Goal: Information Seeking & Learning: Find specific page/section

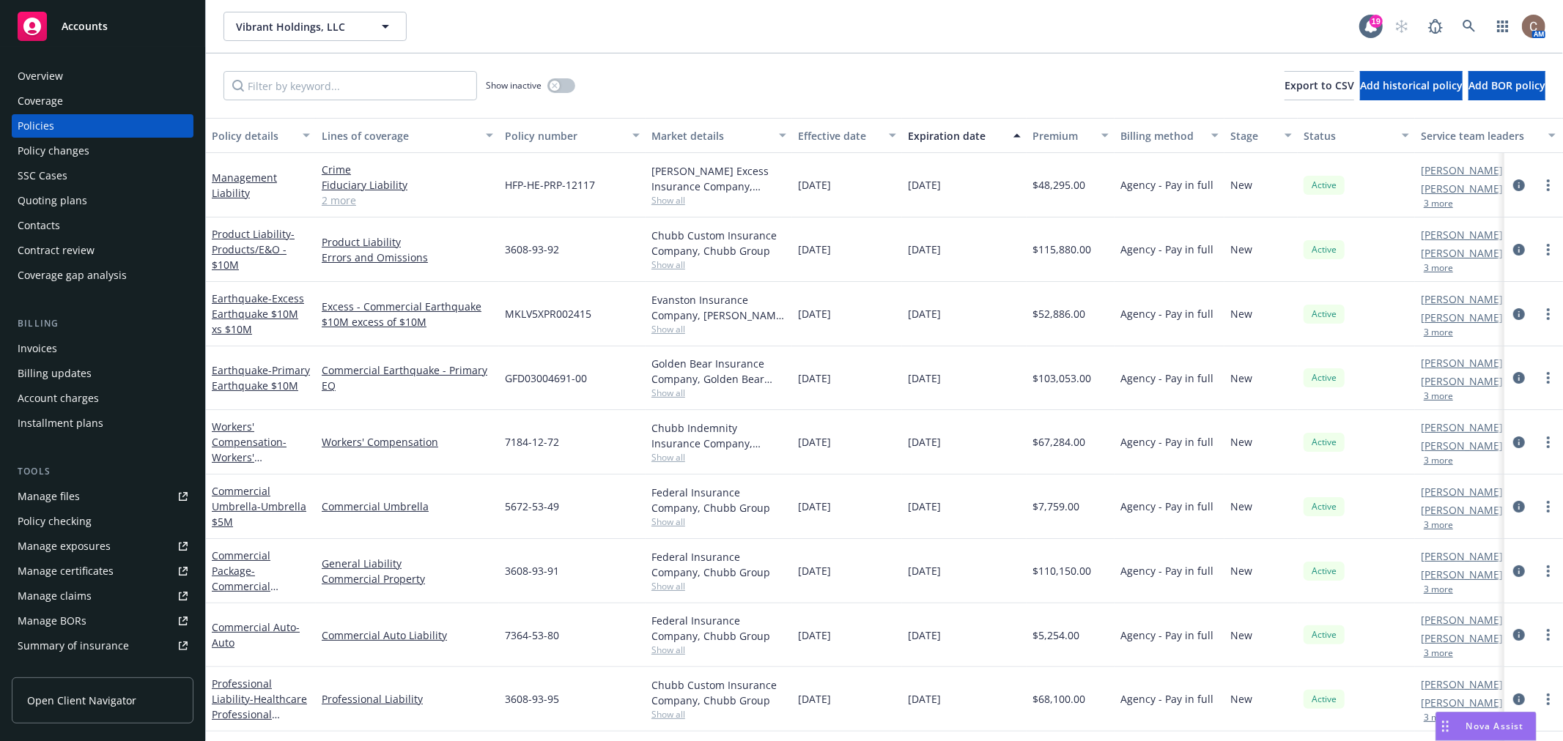
scroll to position [237, 0]
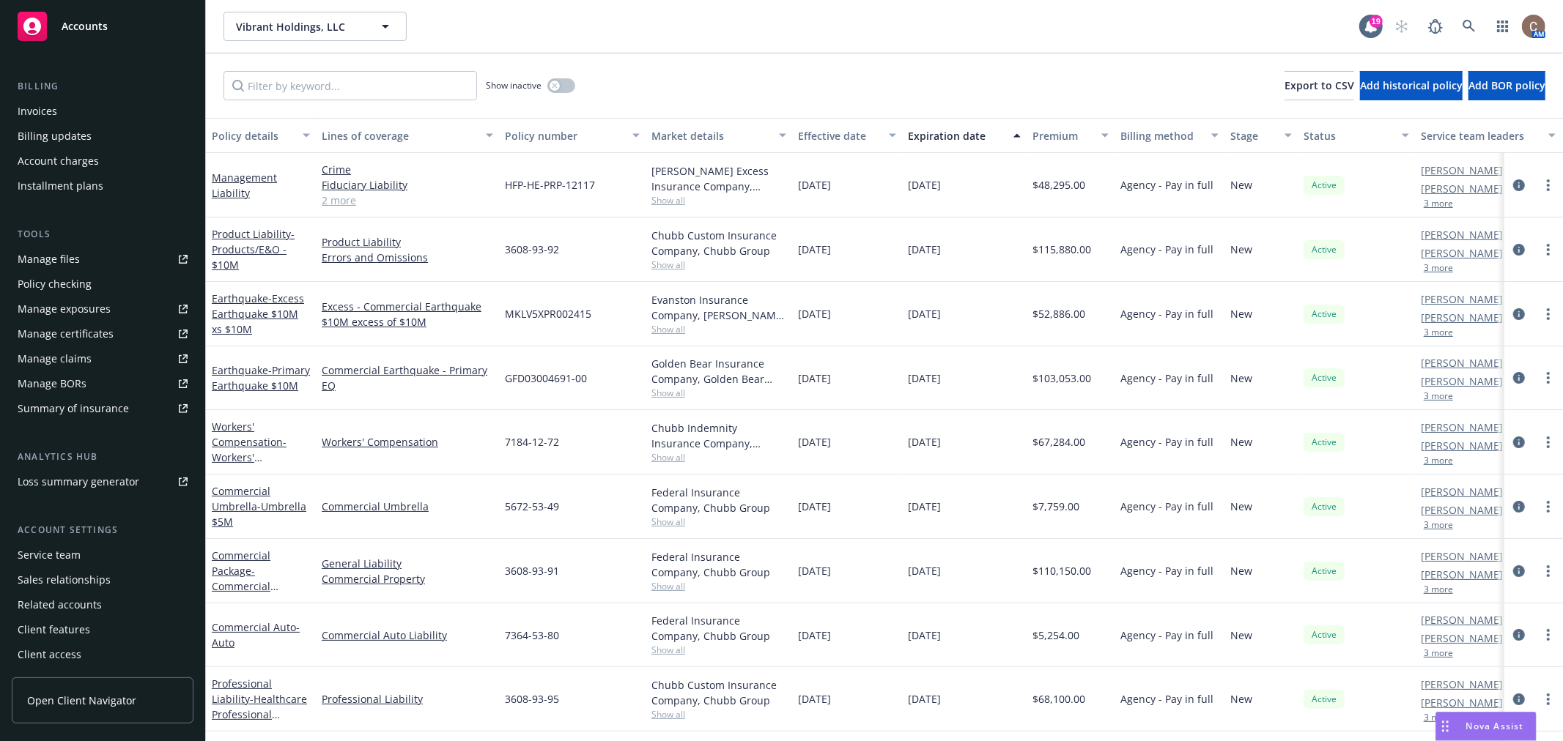
click at [97, 322] on div "Manage certificates" at bounding box center [66, 333] width 96 height 23
click at [1010, 40] on div "Vibrant Holdings, LLC Vibrant Holdings, LLC" at bounding box center [791, 26] width 1136 height 29
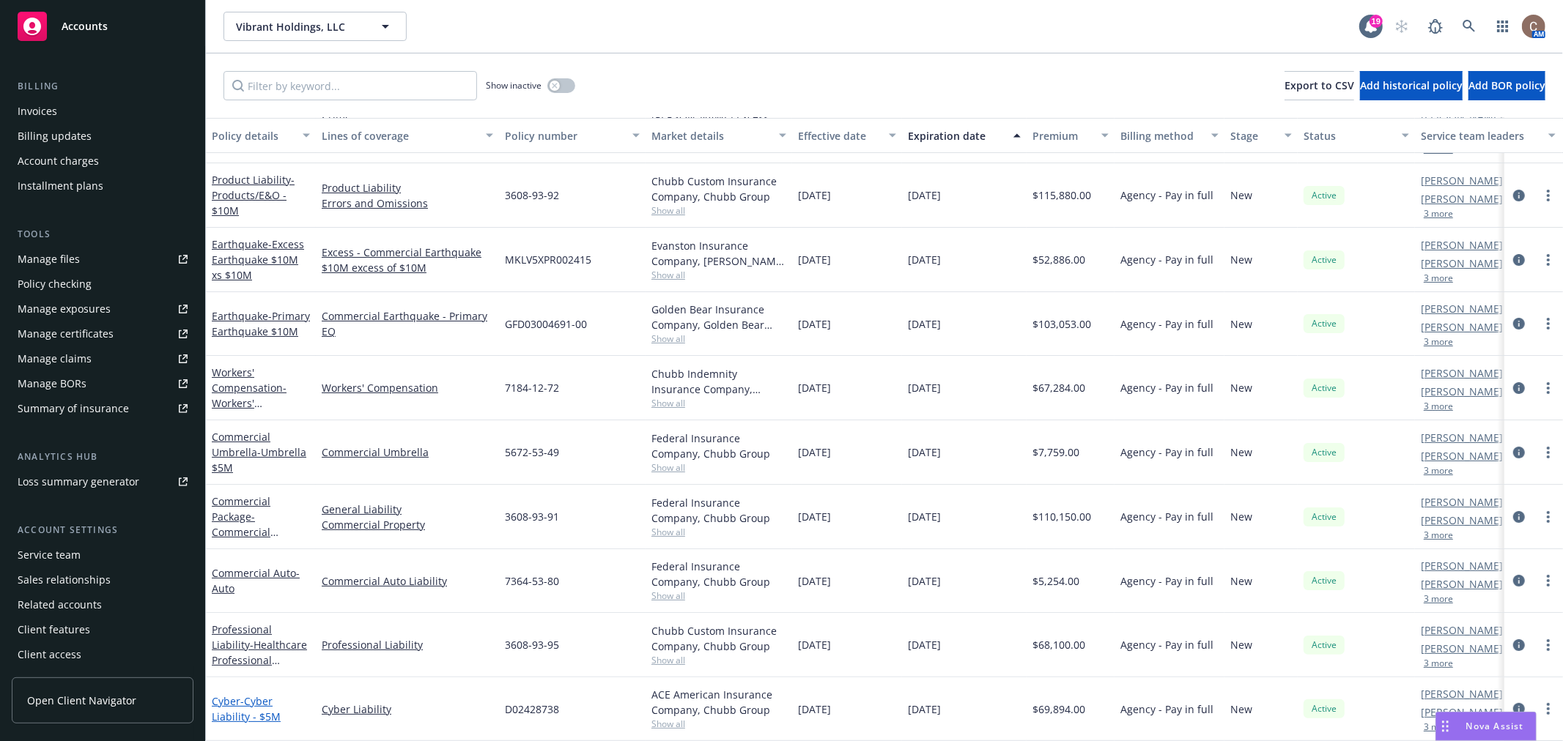
click at [250, 695] on span "- Cyber Liability - $5M" at bounding box center [246, 709] width 69 height 29
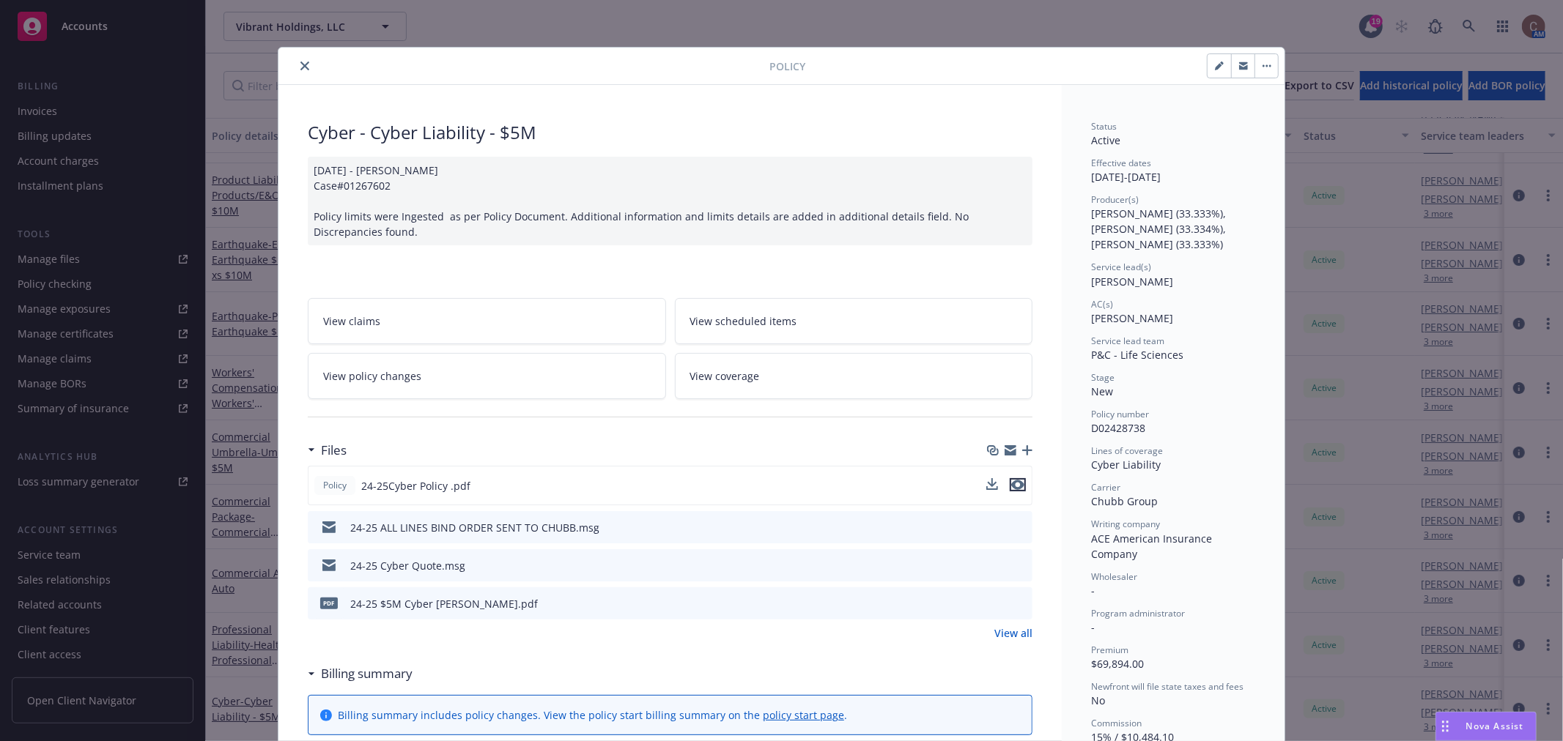
click at [1011, 485] on icon "preview file" at bounding box center [1017, 485] width 13 height 10
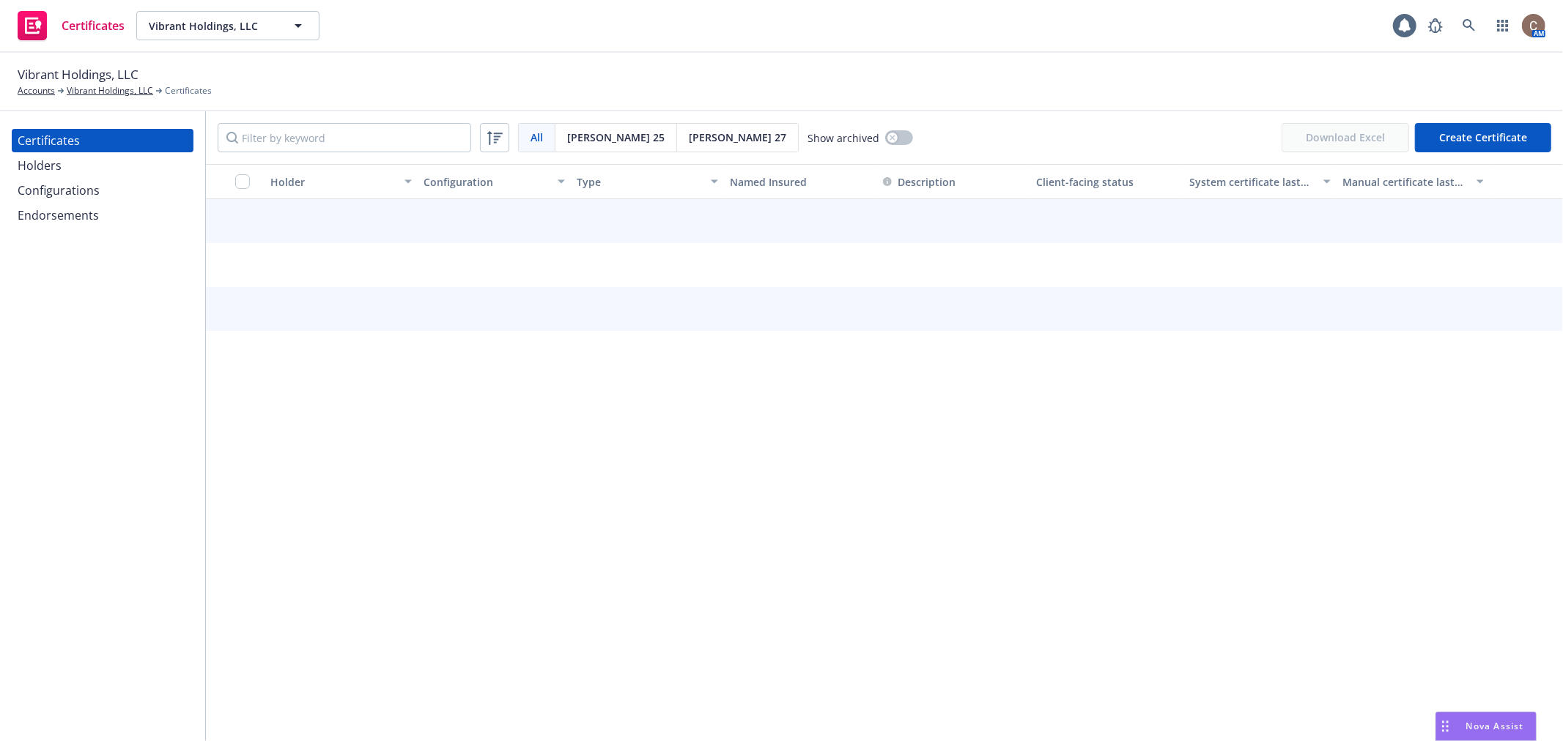
click at [117, 167] on div "Holders" at bounding box center [103, 165] width 170 height 23
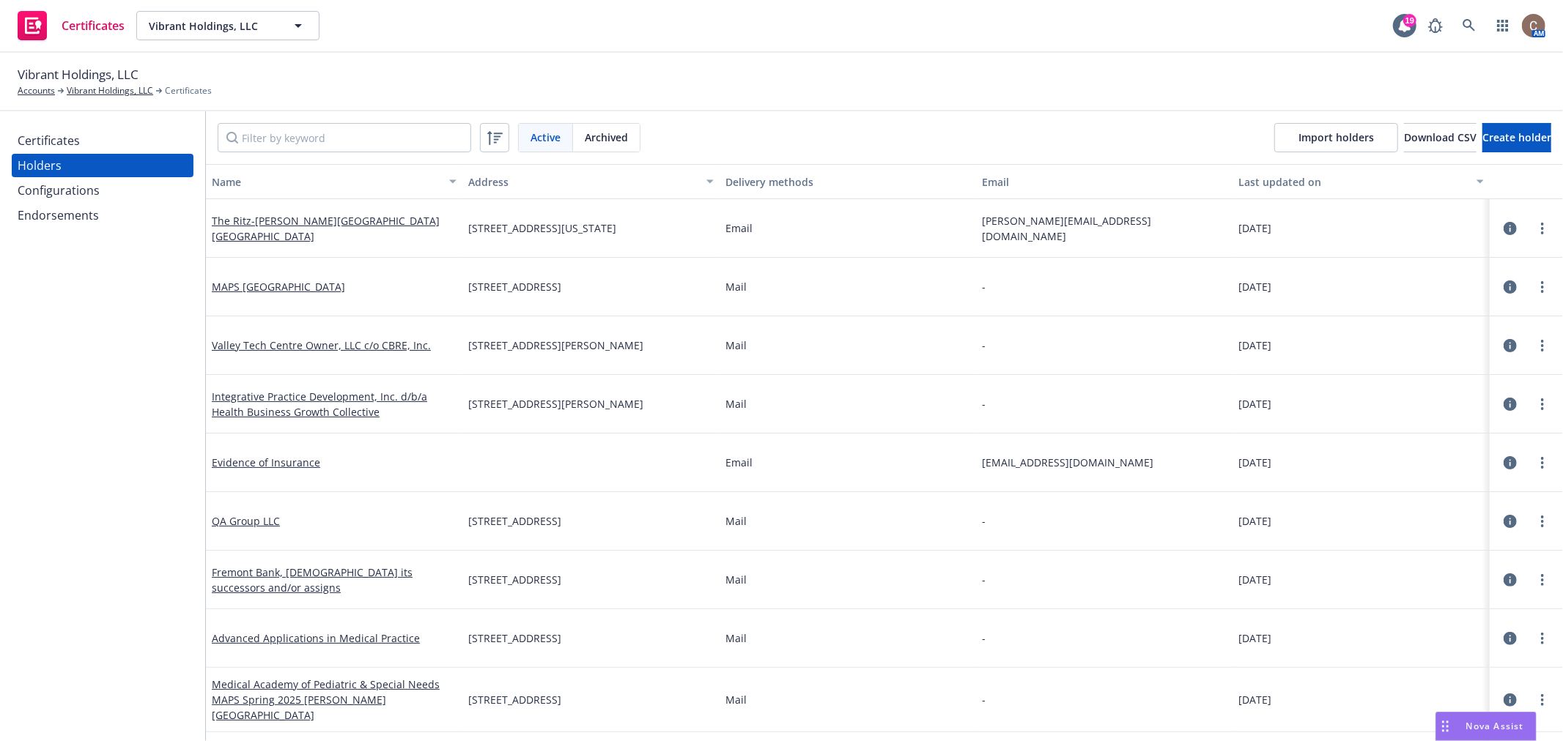
click at [662, 98] on div "Vibrant Holdings, LLC Accounts Vibrant Holdings, LLC Certificates" at bounding box center [781, 82] width 1563 height 59
click at [692, 73] on div "Vibrant Holdings, LLC Accounts Vibrant Holdings, LLC Certificates" at bounding box center [782, 81] width 1528 height 32
drag, startPoint x: 821, startPoint y: 31, endPoint x: 822, endPoint y: 8, distance: 22.7
click at [821, 31] on div "Certificates Vibrant Holdings, LLC Vibrant Holdings, LLC 19 AM" at bounding box center [781, 26] width 1563 height 53
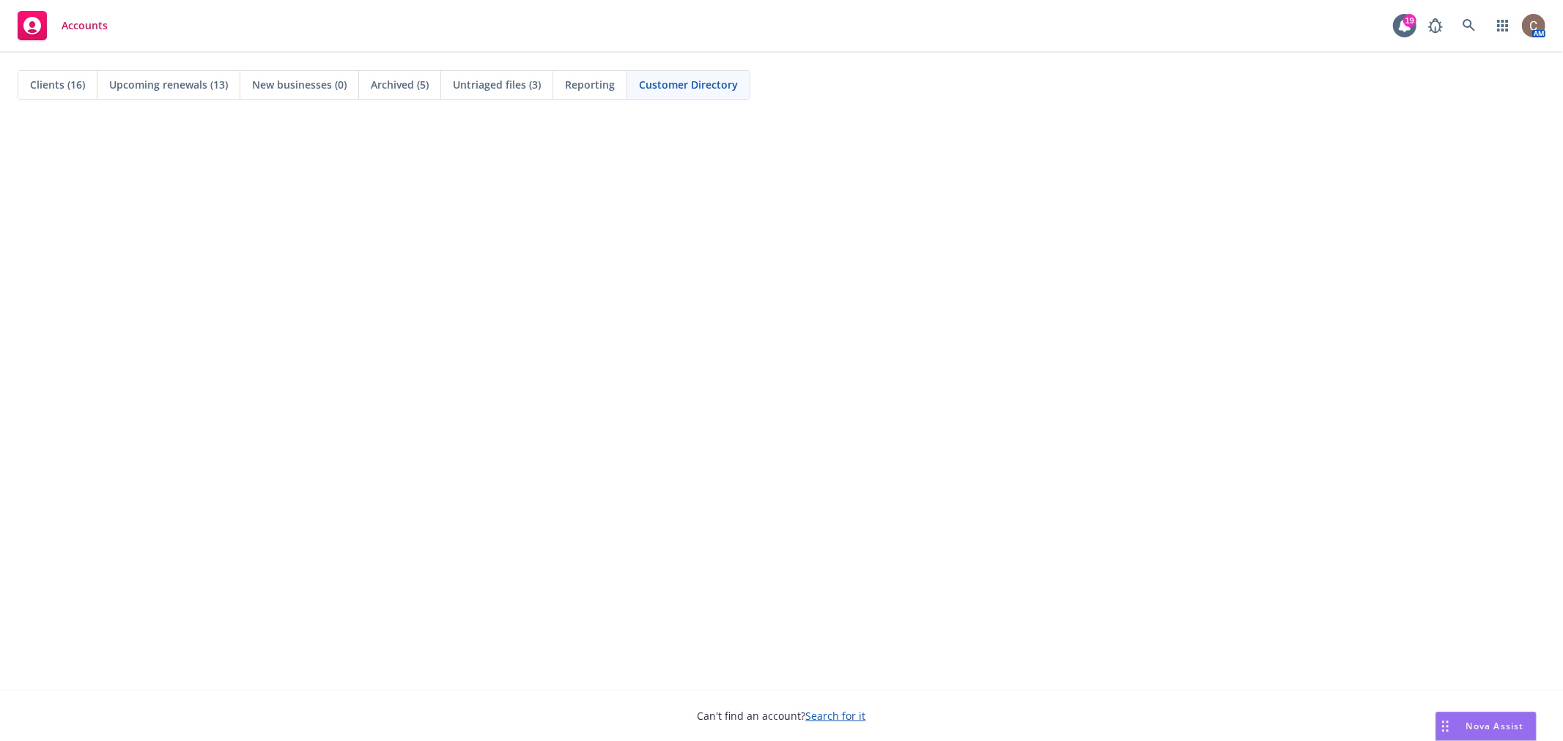
click at [75, 73] on div "Clients (16)" at bounding box center [57, 85] width 79 height 28
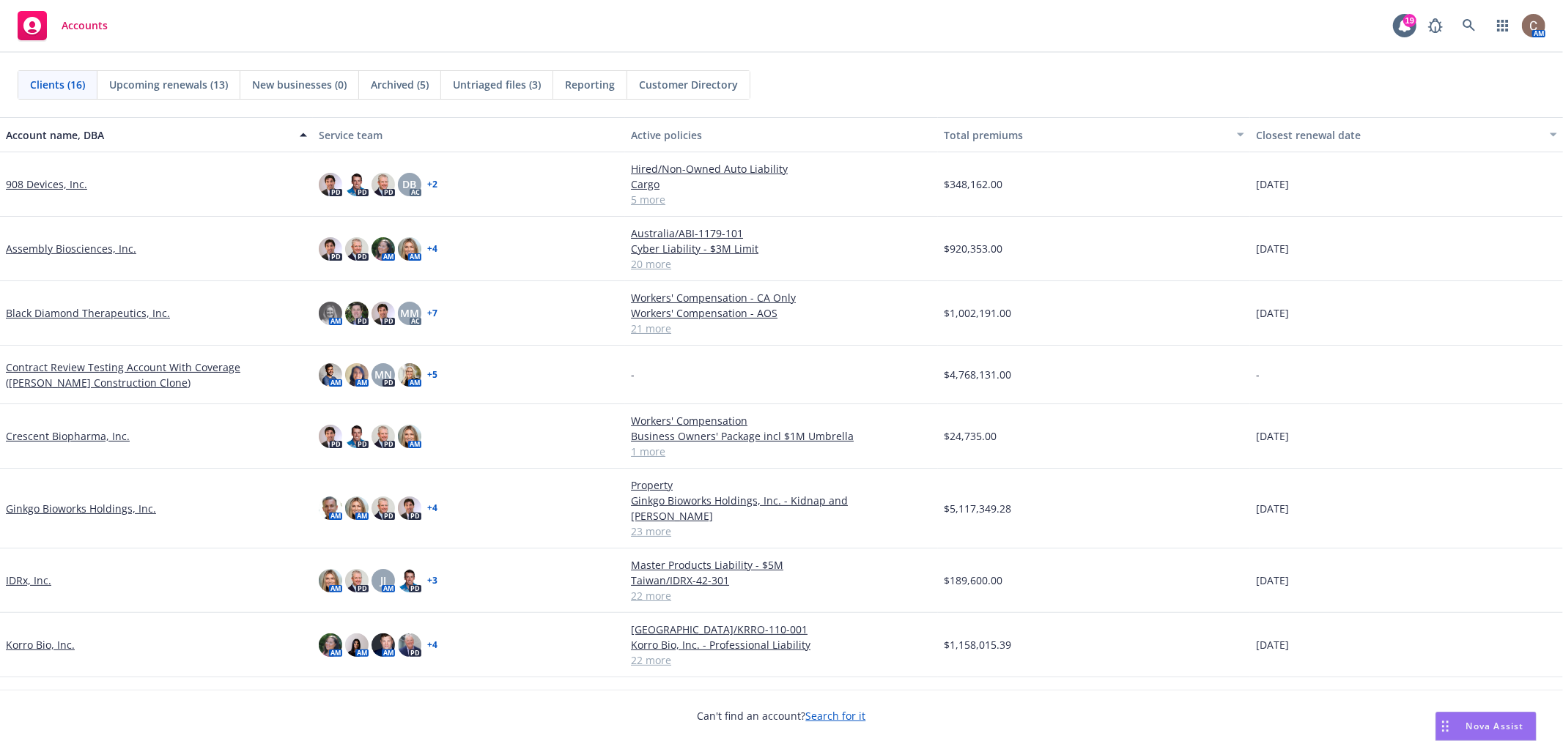
click at [123, 503] on link "Ginkgo Bioworks Holdings, Inc." at bounding box center [81, 508] width 150 height 15
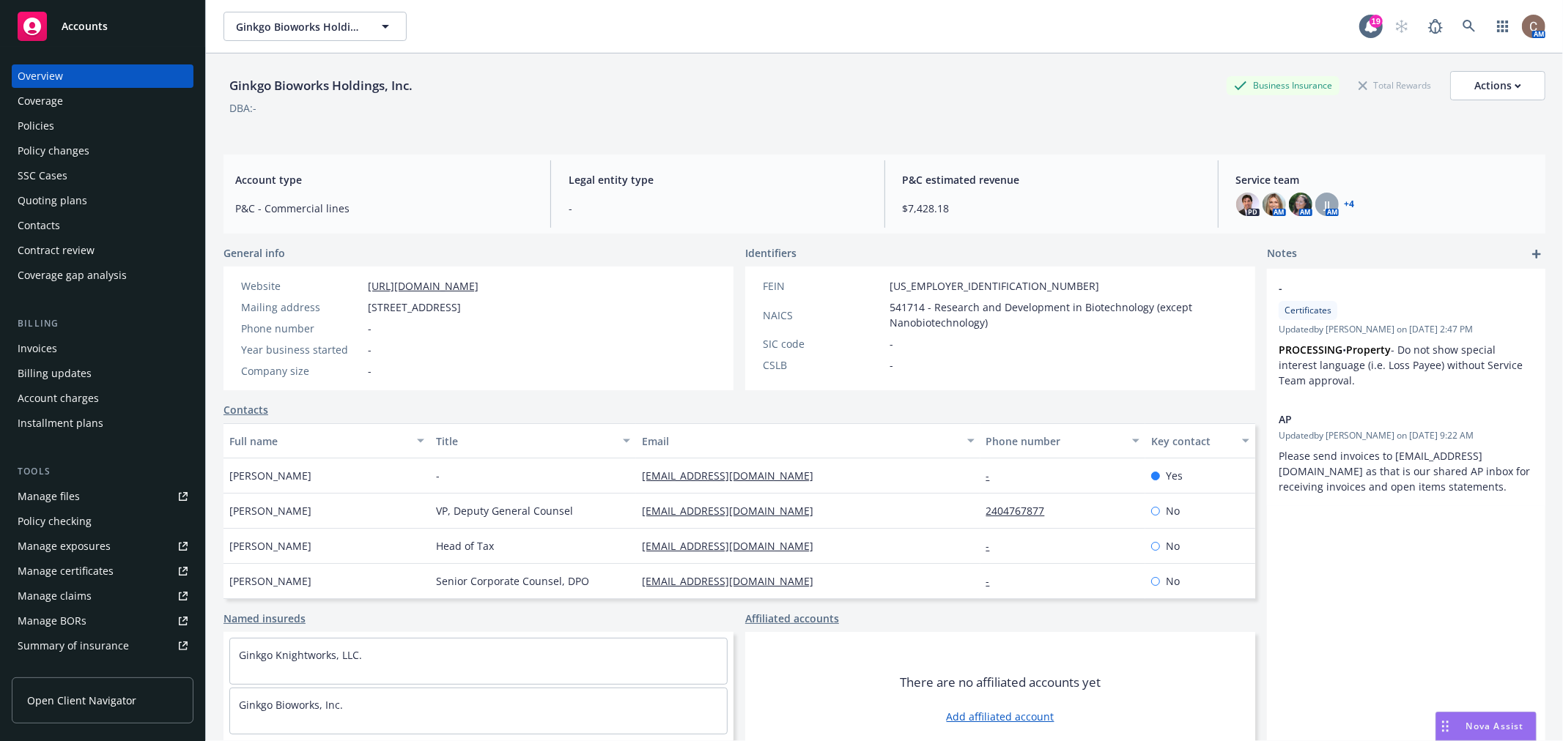
click at [55, 133] on div "Policies" at bounding box center [103, 125] width 170 height 23
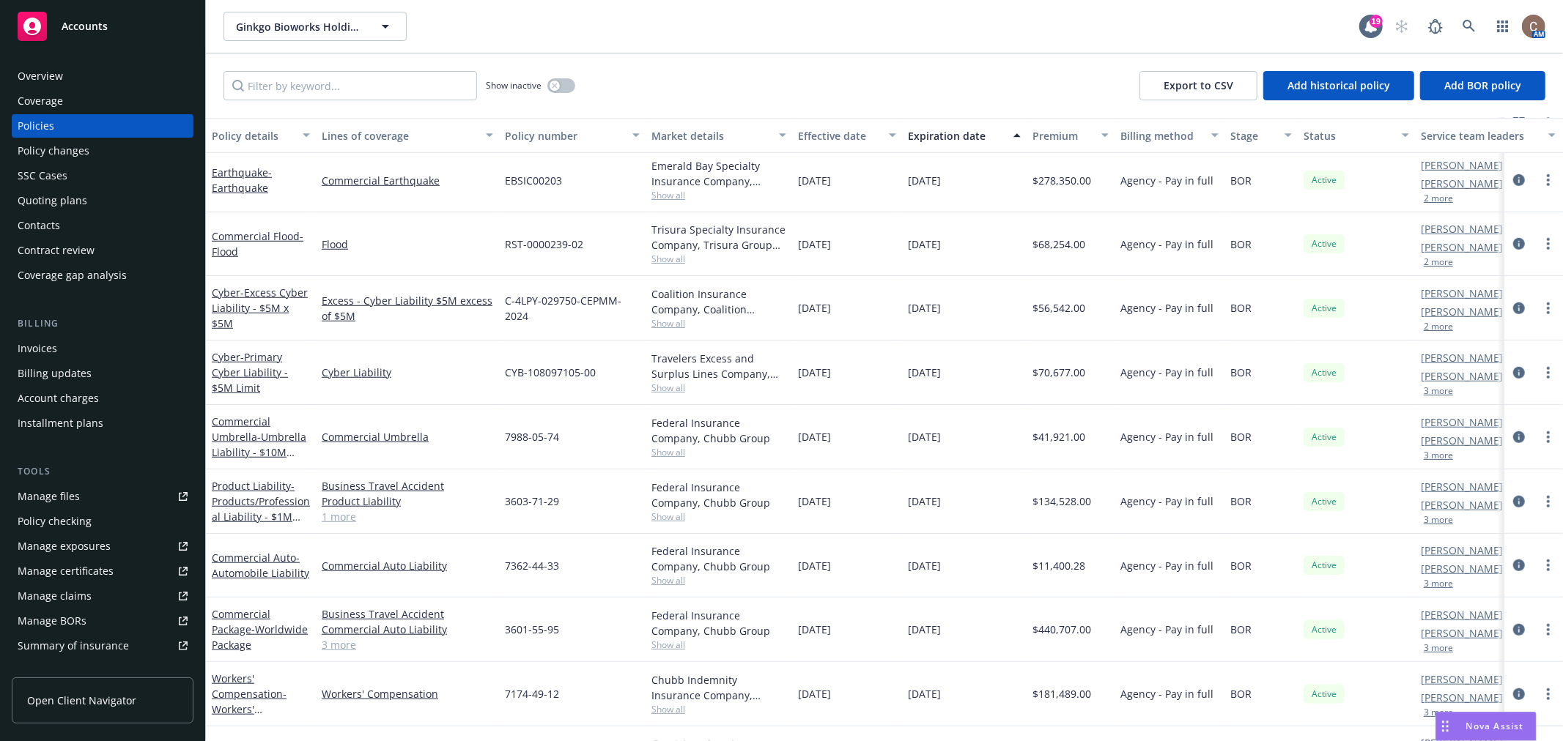
scroll to position [946, 0]
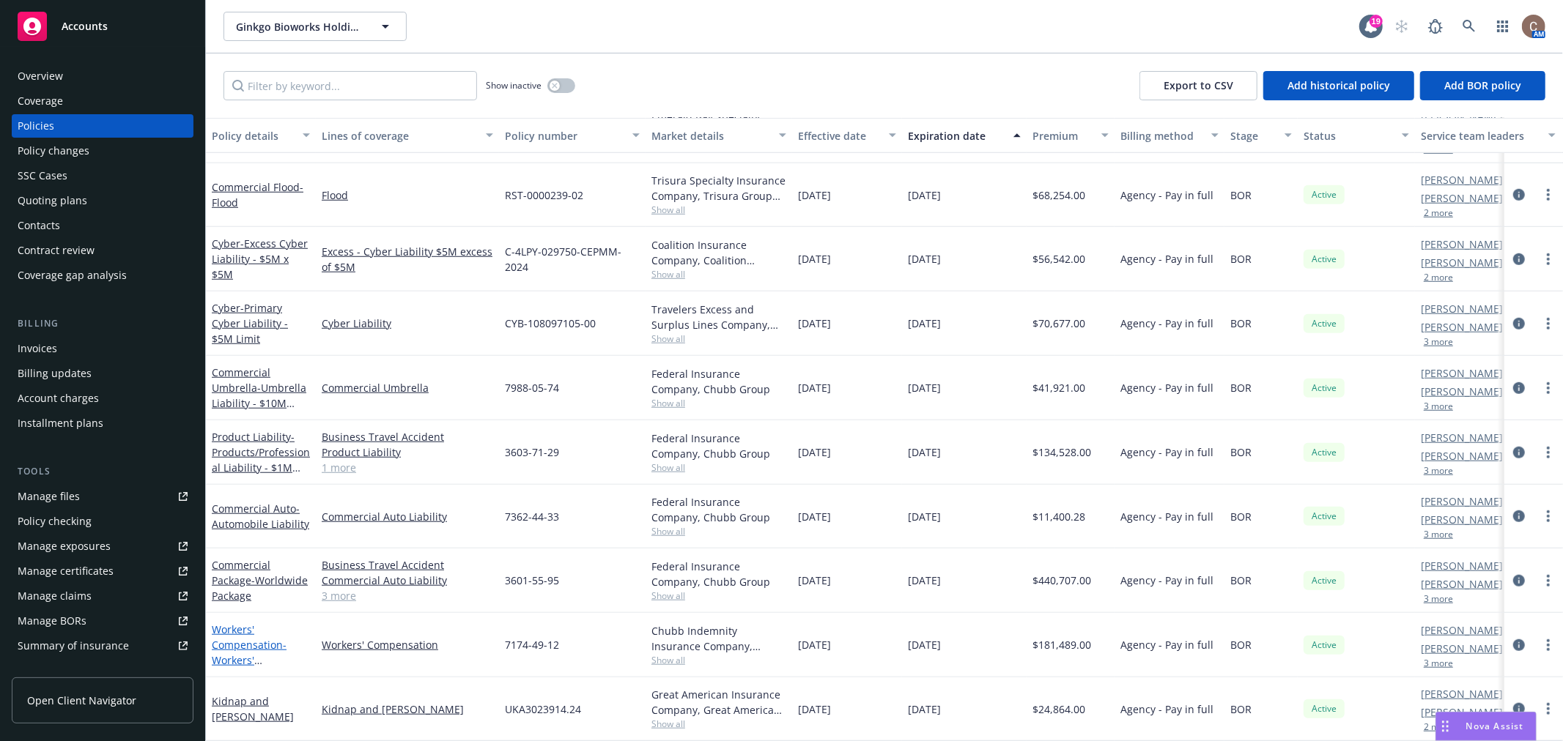
click at [246, 645] on span "- Workers' Compensation" at bounding box center [249, 660] width 75 height 45
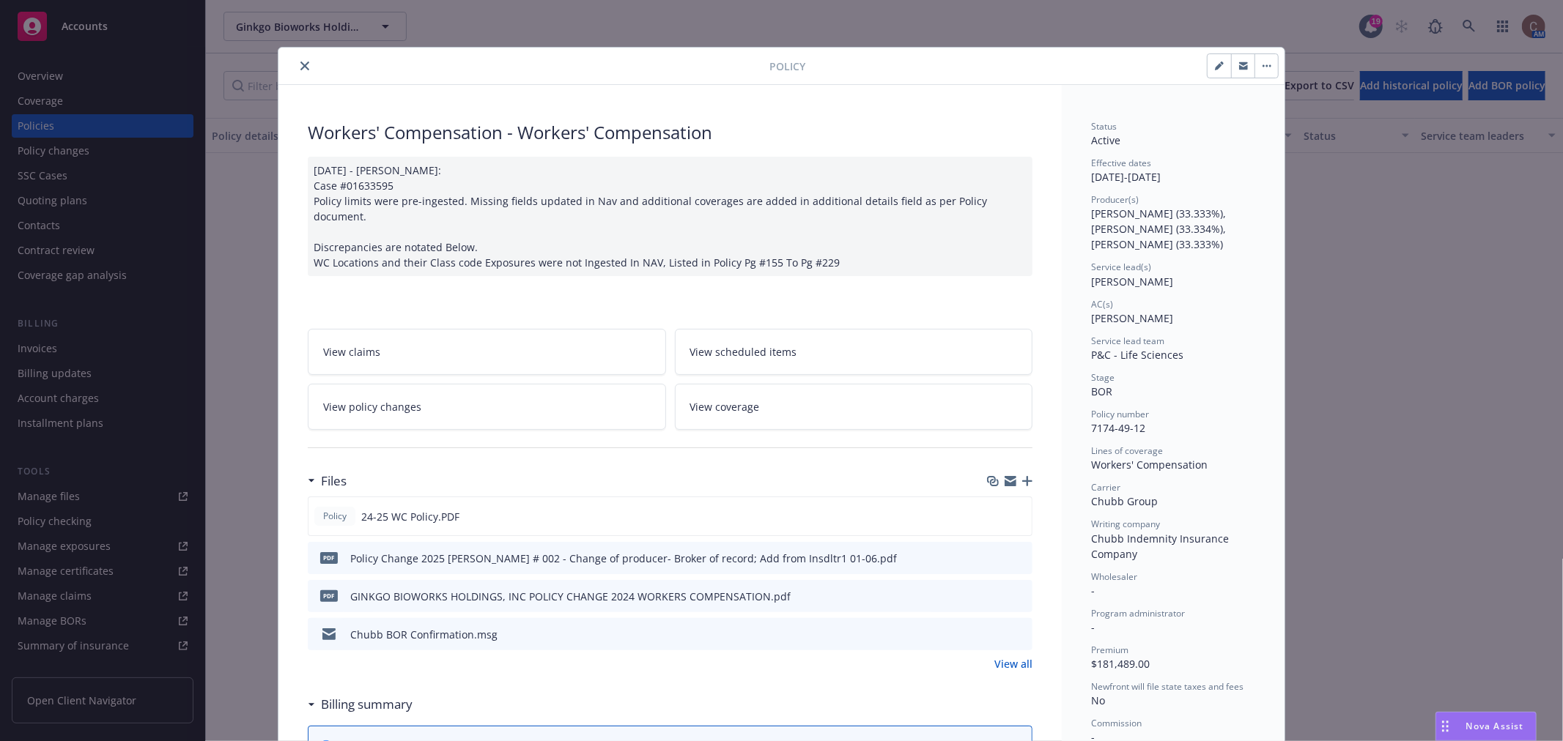
scroll to position [946, 0]
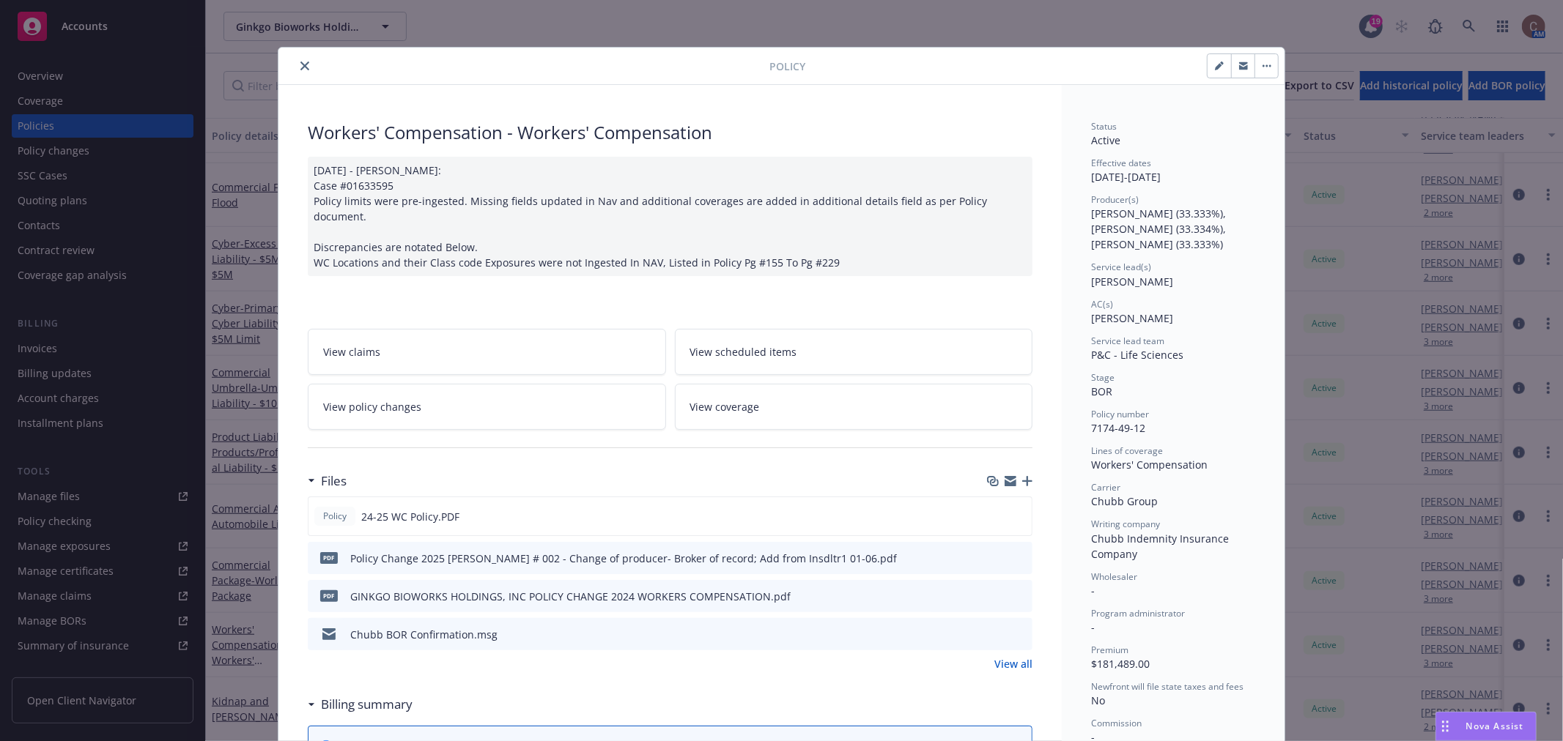
click at [122, 21] on div "Policy Workers' Compensation - Workers' Compensation [DATE] - [PERSON_NAME]: Ca…" at bounding box center [781, 370] width 1563 height 741
click at [300, 64] on icon "close" at bounding box center [304, 66] width 9 height 9
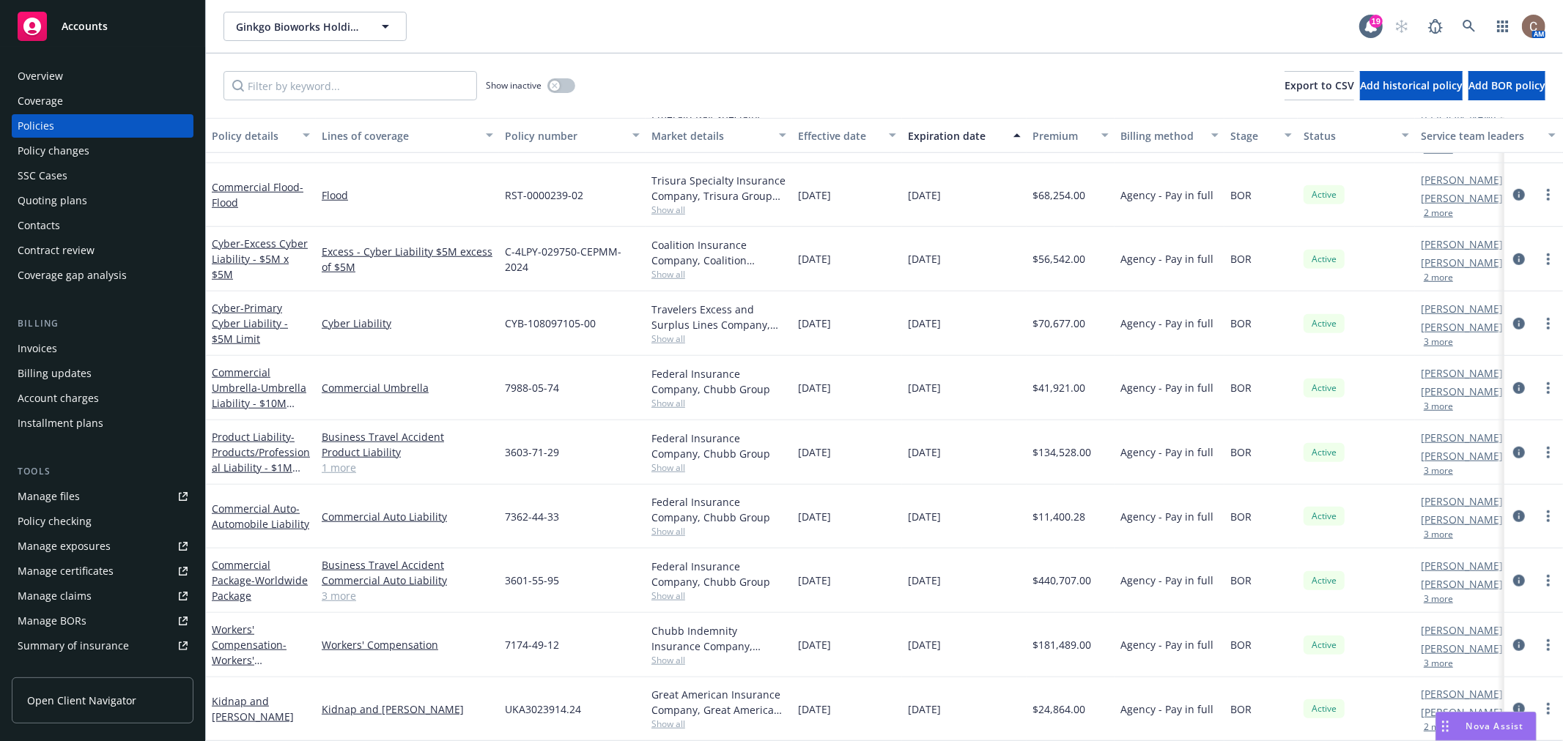
click at [10, 13] on div "Accounts" at bounding box center [102, 23] width 205 height 47
click at [42, 26] on rect at bounding box center [32, 26] width 29 height 29
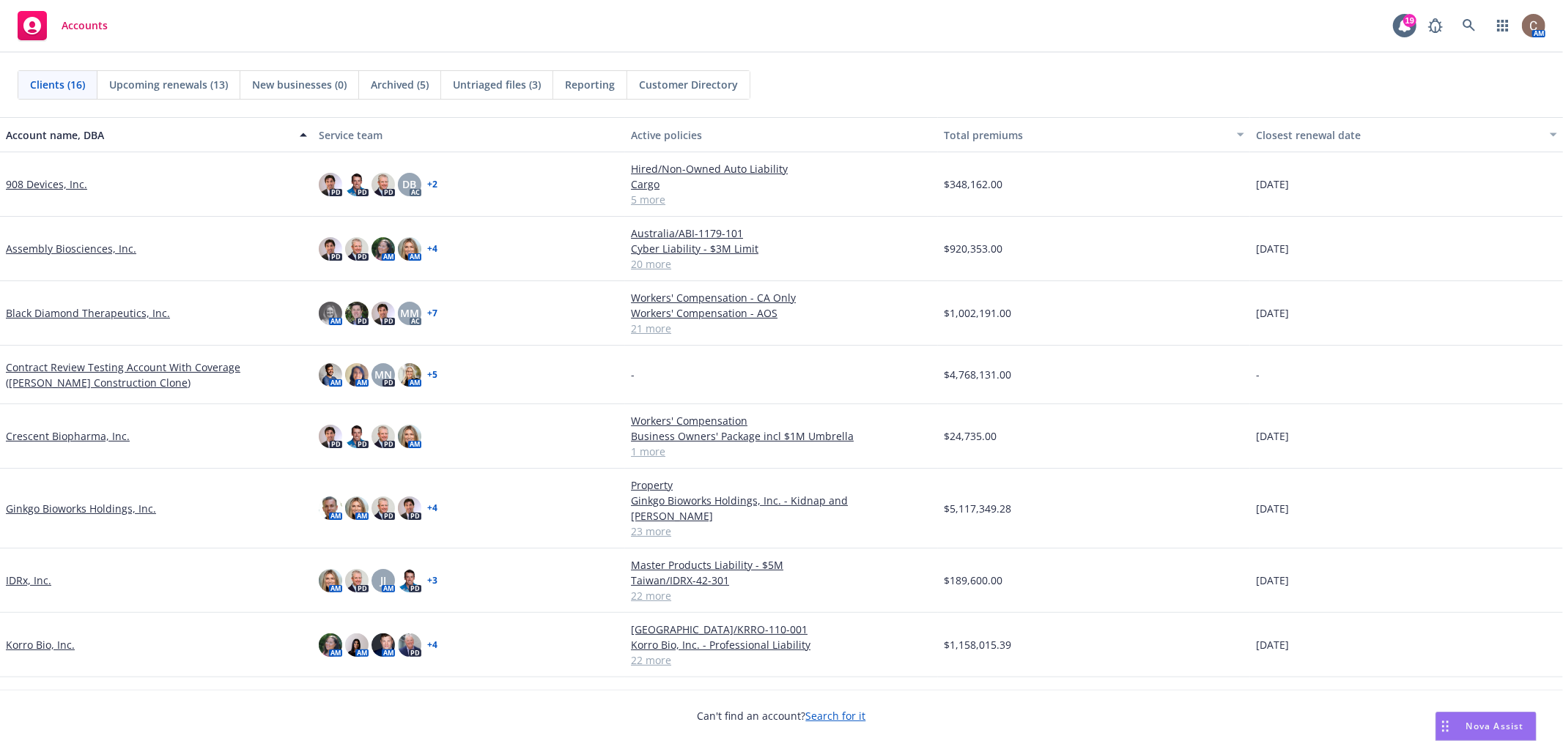
click at [81, 437] on link "Crescent Biopharma, Inc." at bounding box center [68, 436] width 124 height 15
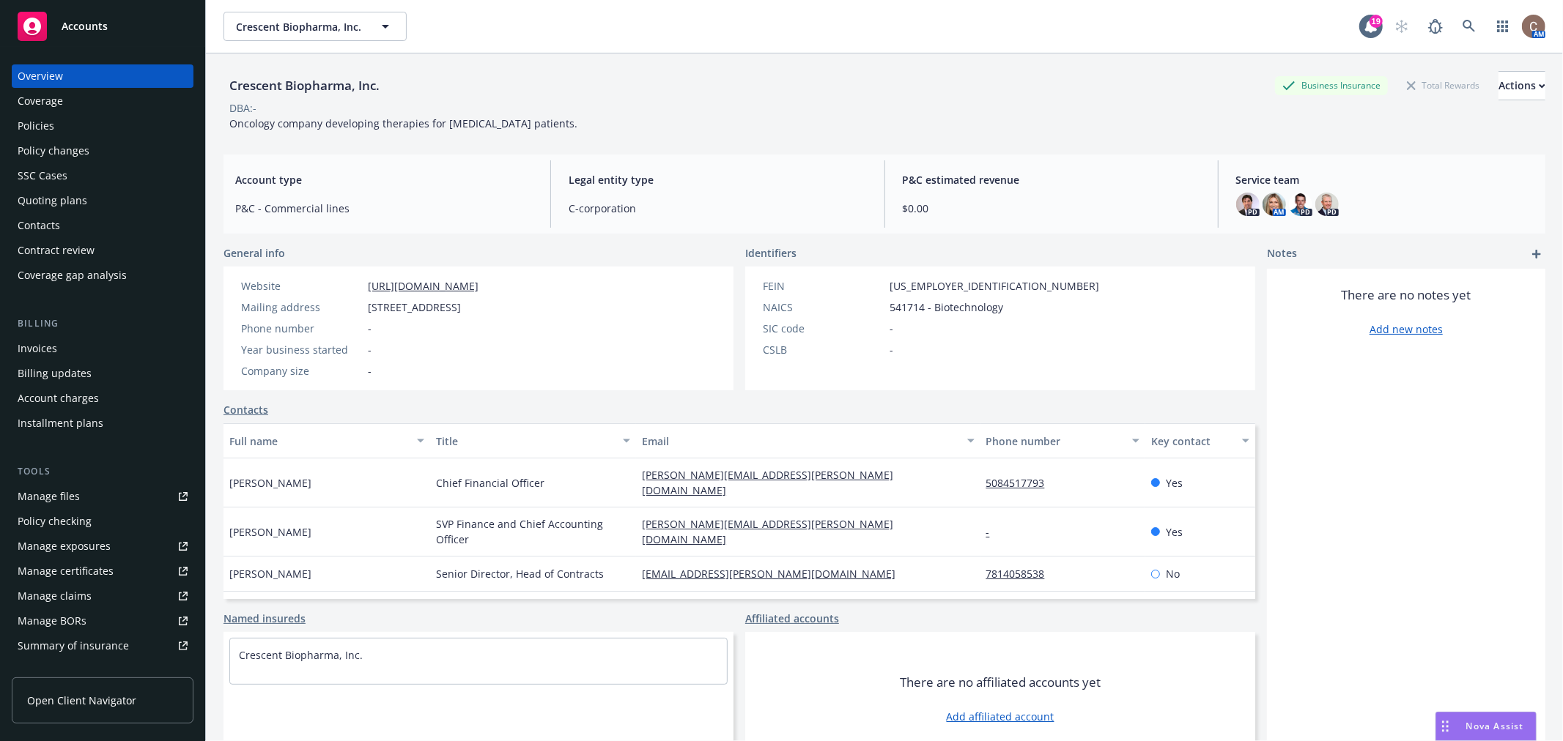
click at [89, 107] on div "Coverage" at bounding box center [103, 100] width 170 height 23
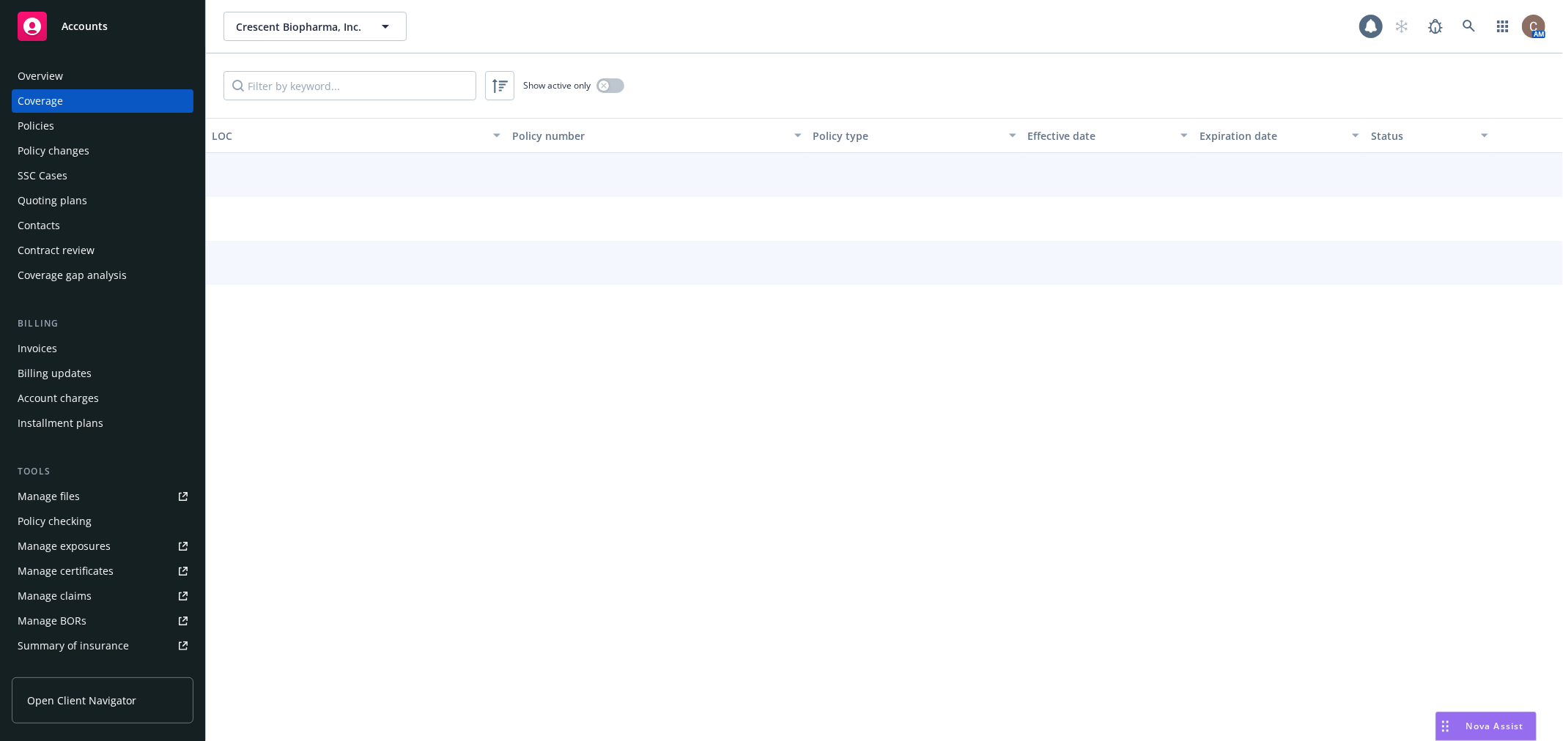
click at [75, 140] on div "Policy changes" at bounding box center [54, 150] width 72 height 23
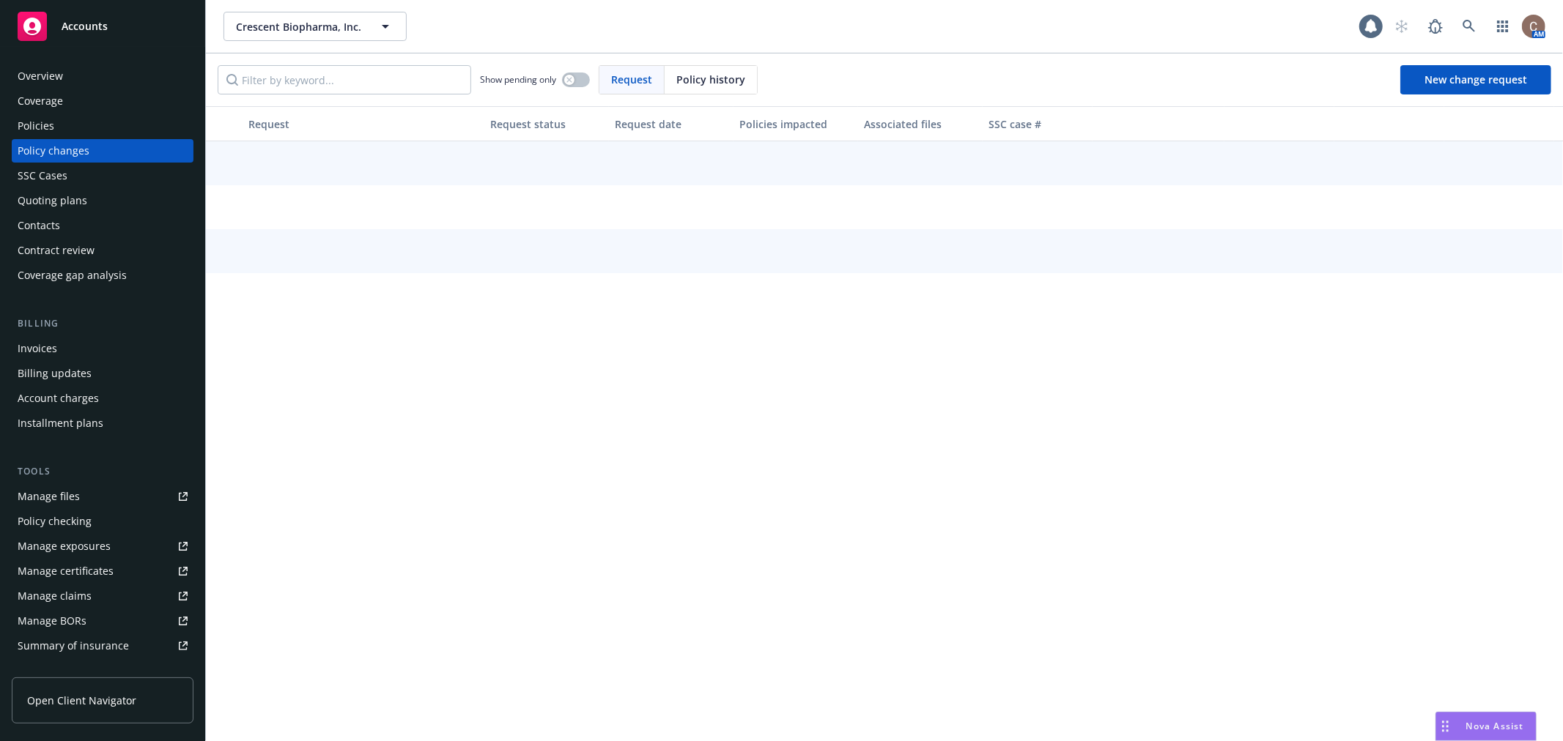
click at [75, 130] on div "Policies" at bounding box center [103, 125] width 170 height 23
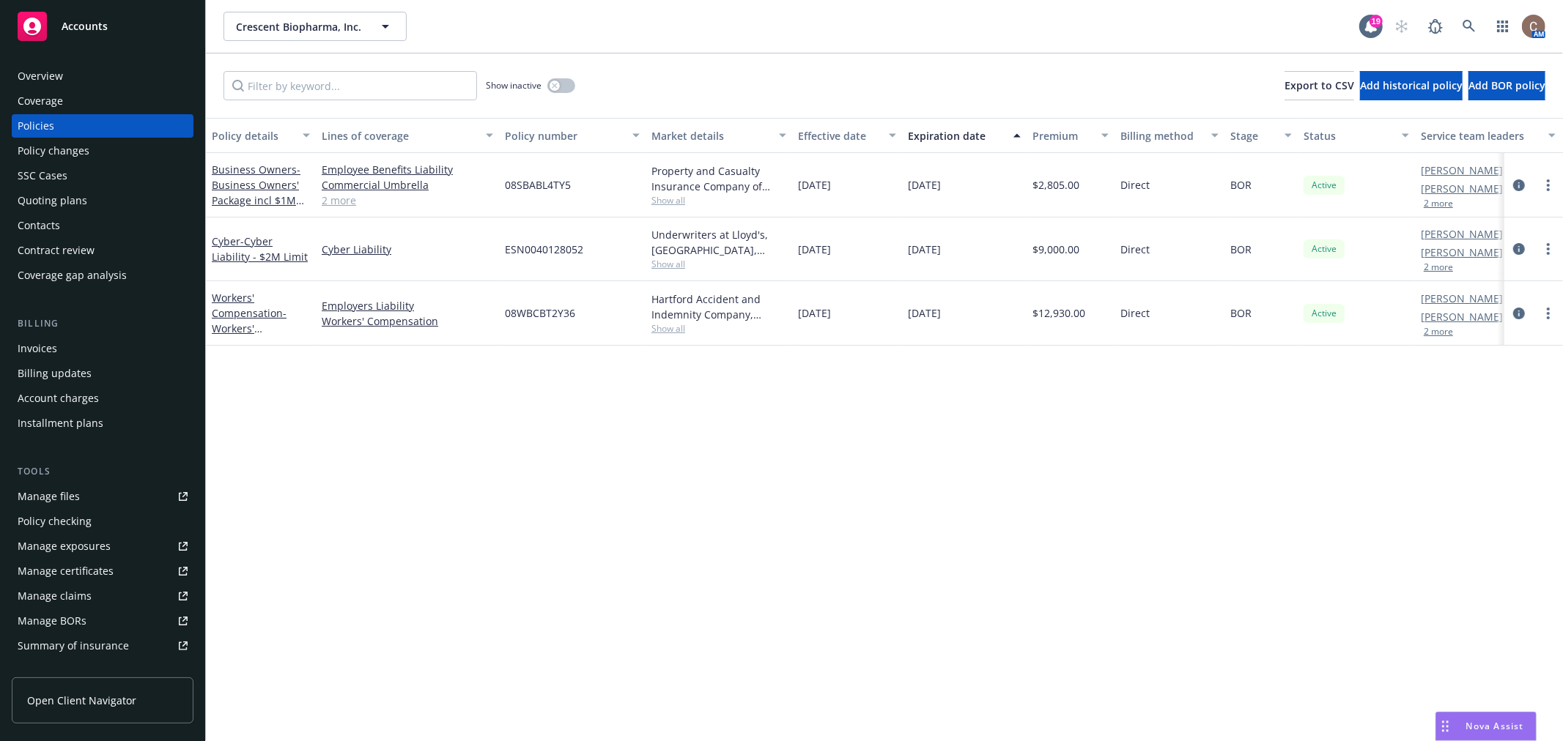
click at [721, 507] on div "Policy details Lines of coverage Policy number Market details Effective date Ex…" at bounding box center [884, 430] width 1357 height 624
click at [125, 21] on div "Accounts" at bounding box center [103, 26] width 170 height 29
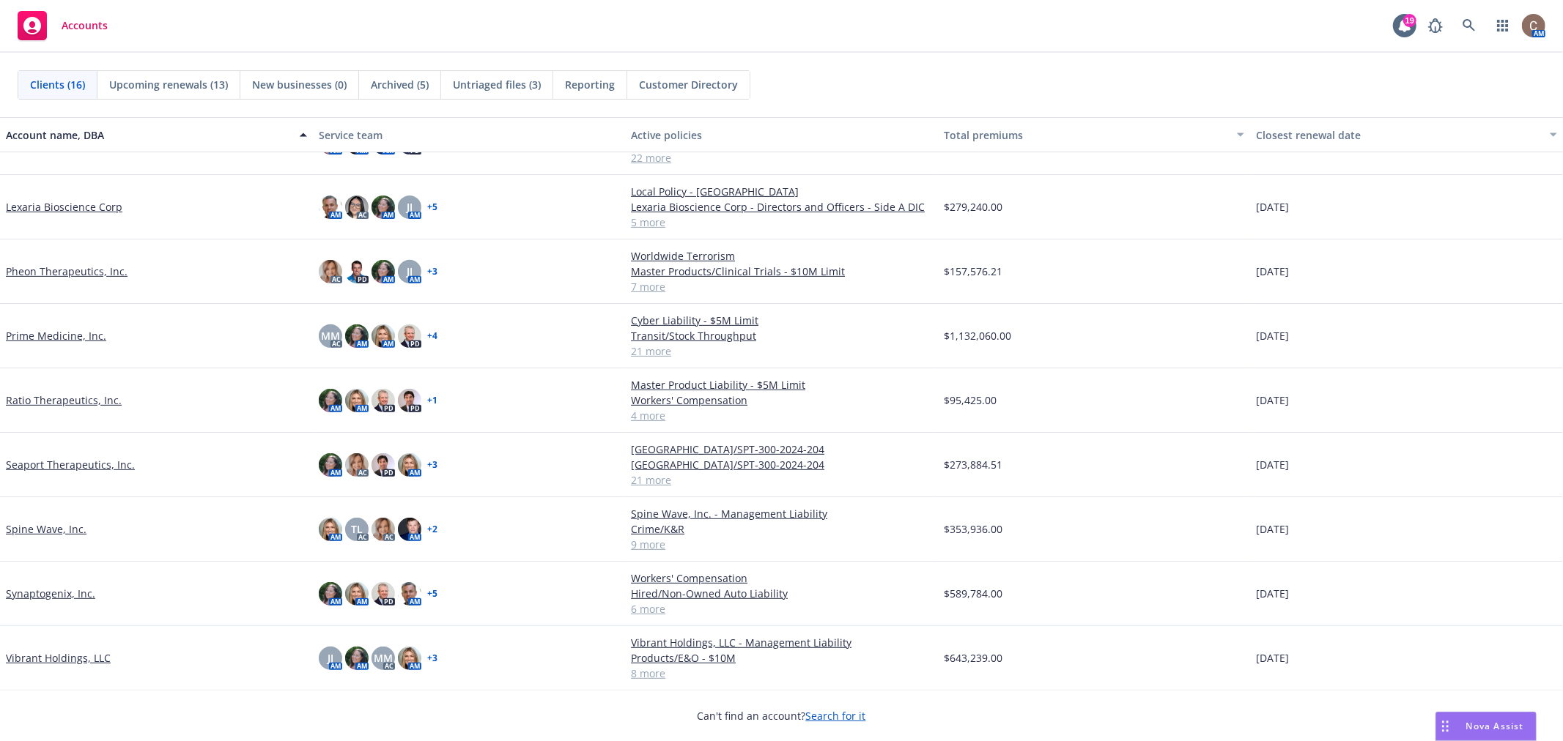
scroll to position [459, 0]
click at [62, 270] on link "Pheon Therapeutics, Inc." at bounding box center [67, 270] width 122 height 15
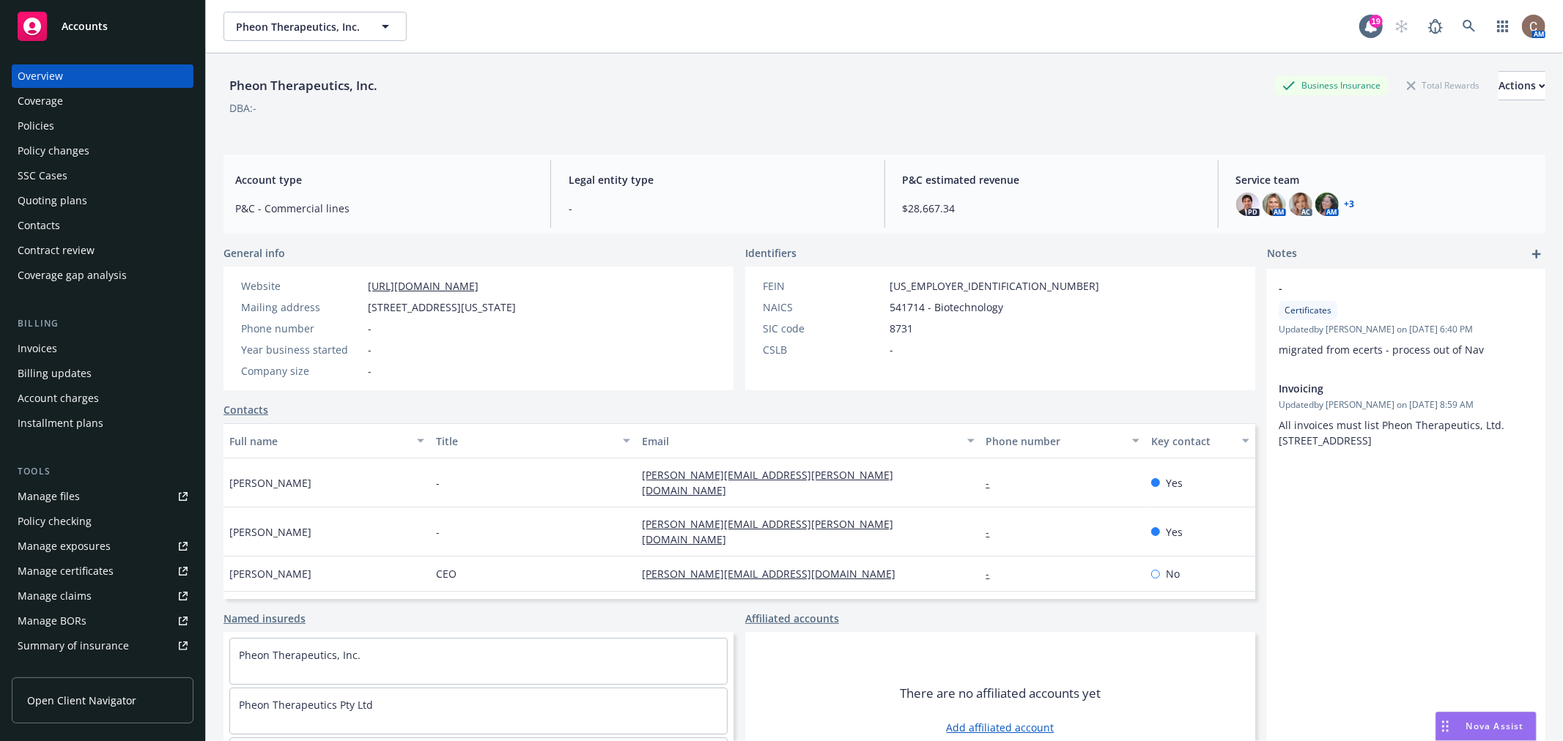
click at [66, 114] on div "Policies" at bounding box center [103, 125] width 170 height 23
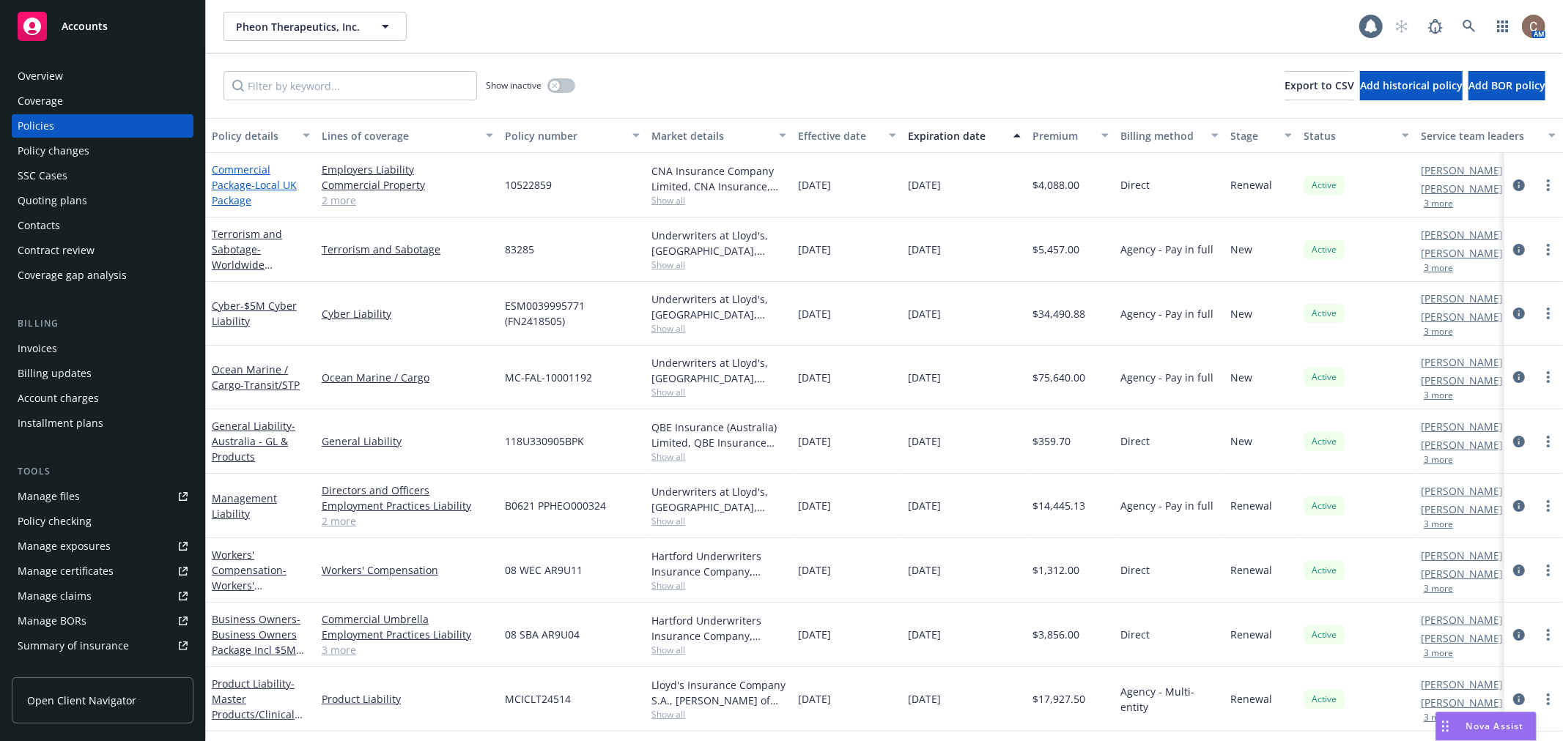
click at [269, 182] on span "- Local UK Package" at bounding box center [254, 192] width 85 height 29
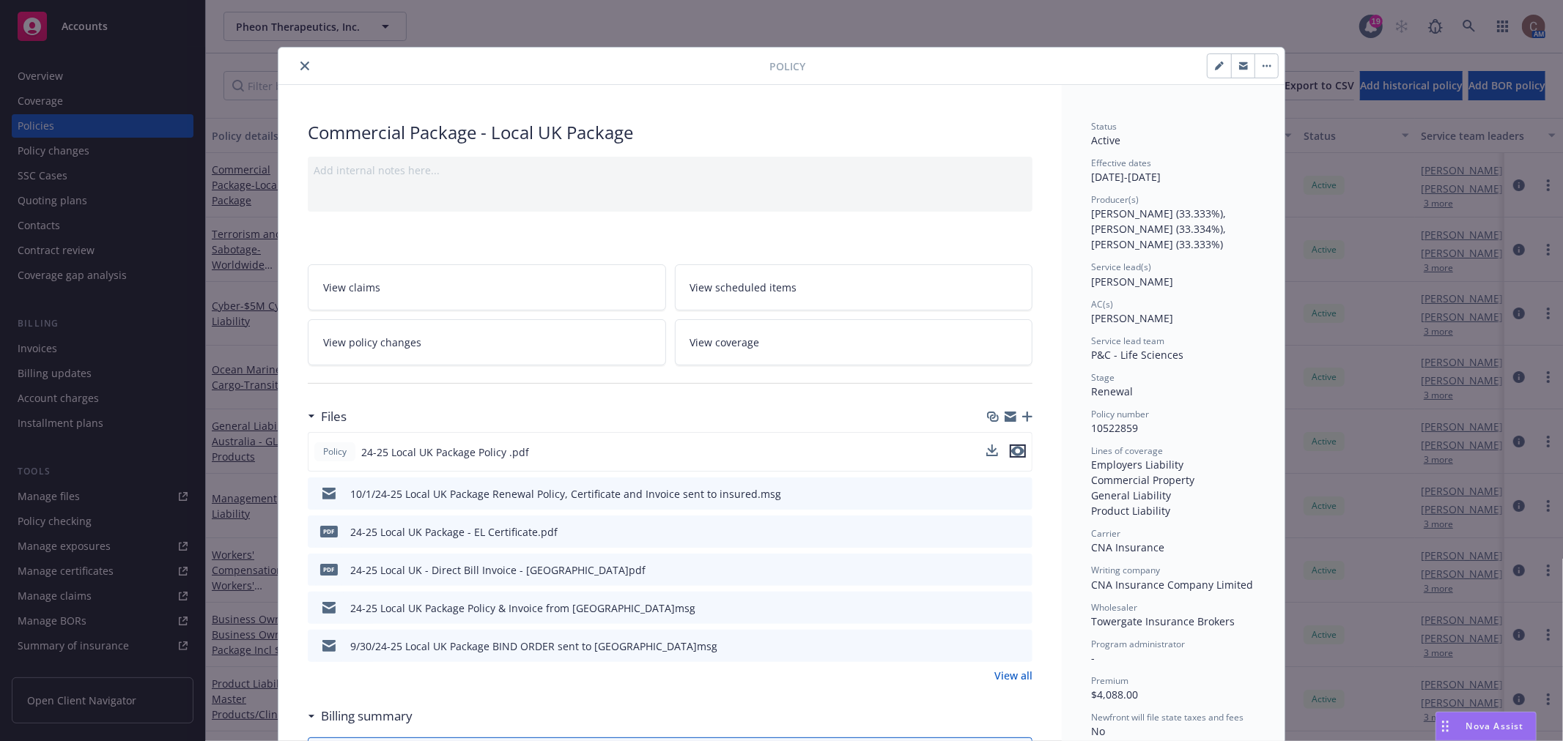
click at [1019, 451] on button "preview file" at bounding box center [1018, 451] width 16 height 13
